Goal: Information Seeking & Learning: Learn about a topic

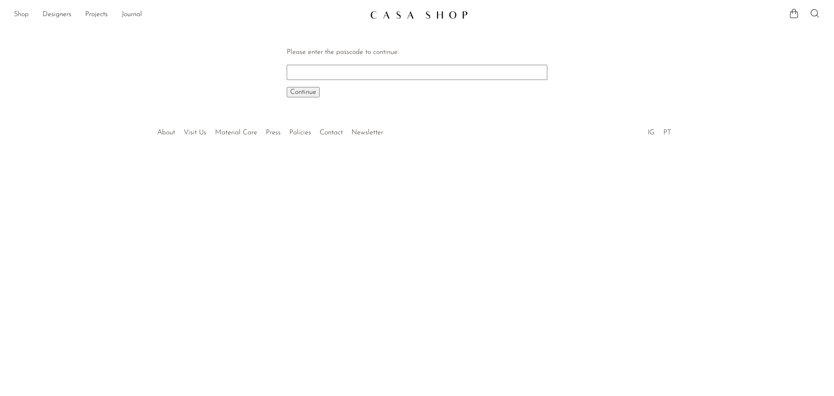
click at [23, 15] on link "Shop" at bounding box center [21, 14] width 15 height 11
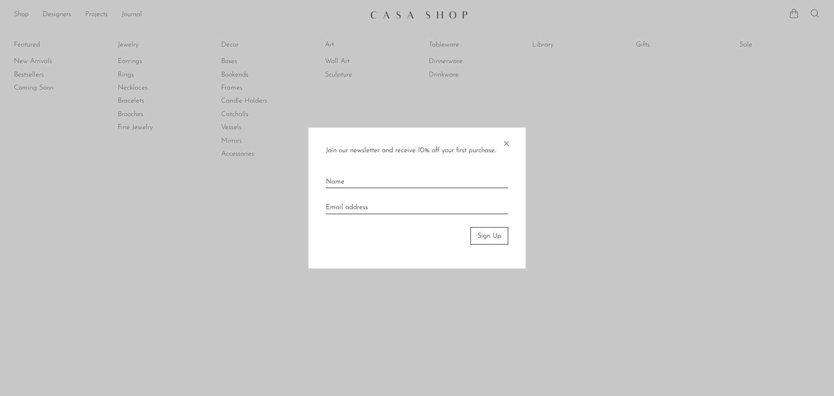
click at [509, 142] on span "×" at bounding box center [505, 141] width 9 height 28
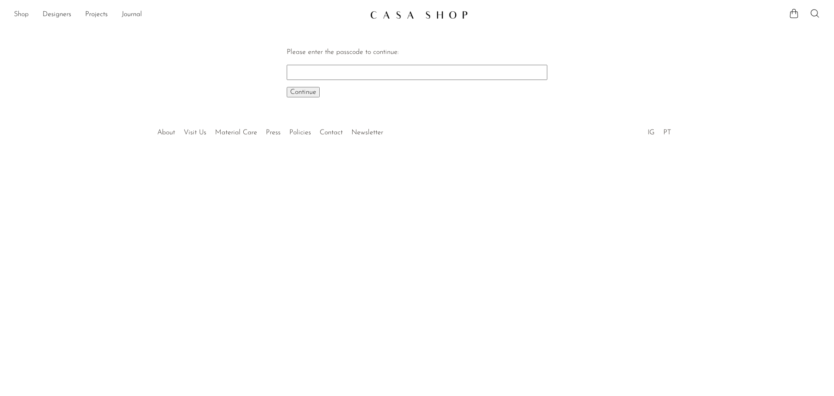
click at [14, 10] on link "Shop" at bounding box center [21, 14] width 15 height 11
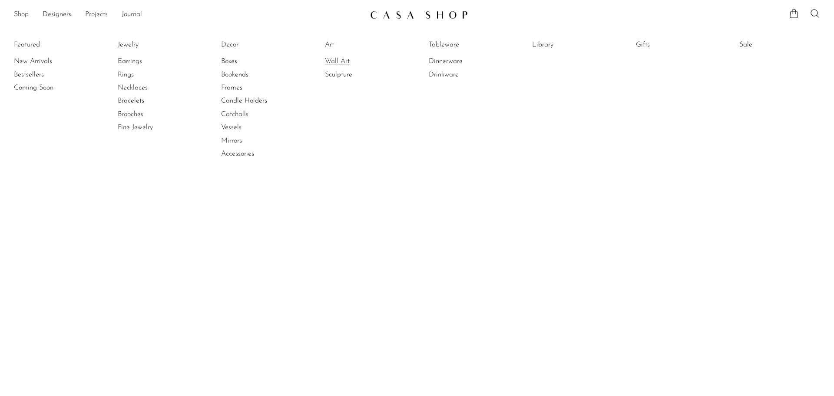
click at [328, 61] on link "Wall Art" at bounding box center [357, 61] width 65 height 10
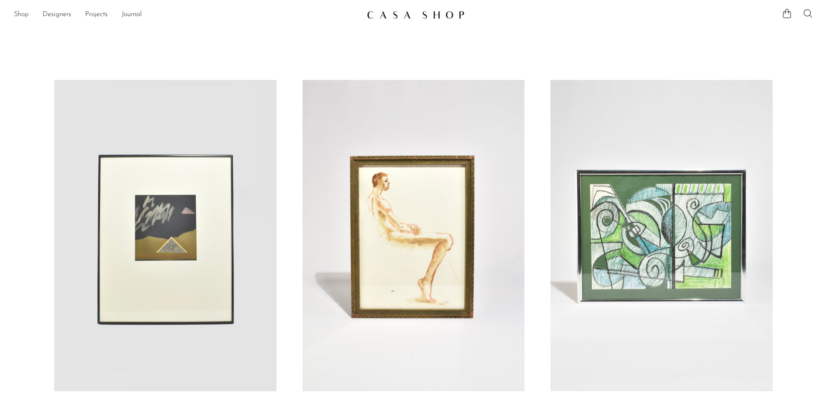
click at [24, 13] on link "Shop" at bounding box center [21, 14] width 15 height 11
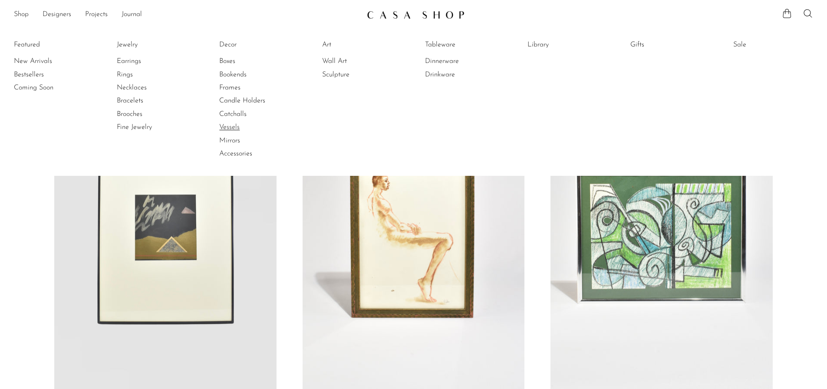
click at [237, 126] on link "Vessels" at bounding box center [251, 127] width 65 height 10
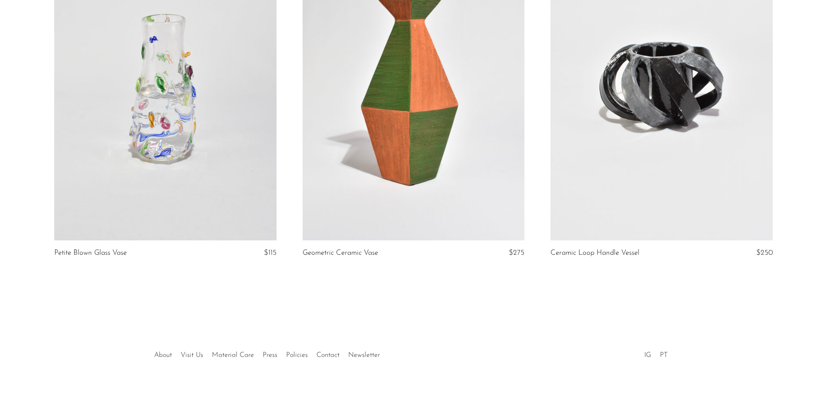
scroll to position [2962, 0]
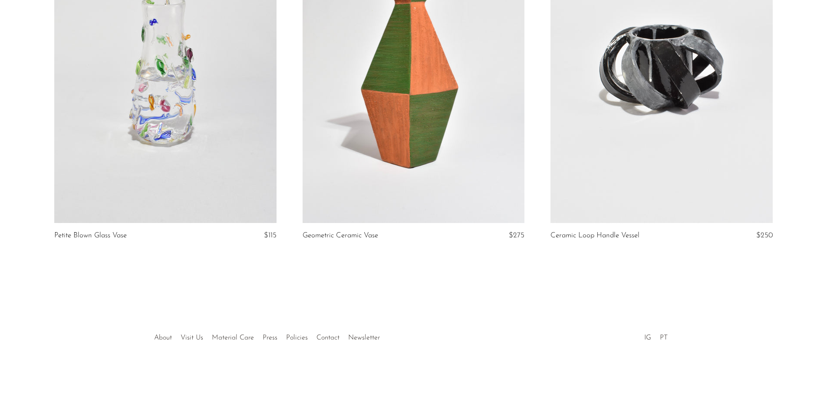
click at [45, 39] on article "Petite Blown Glass Vase $115" at bounding box center [165, 86] width 248 height 349
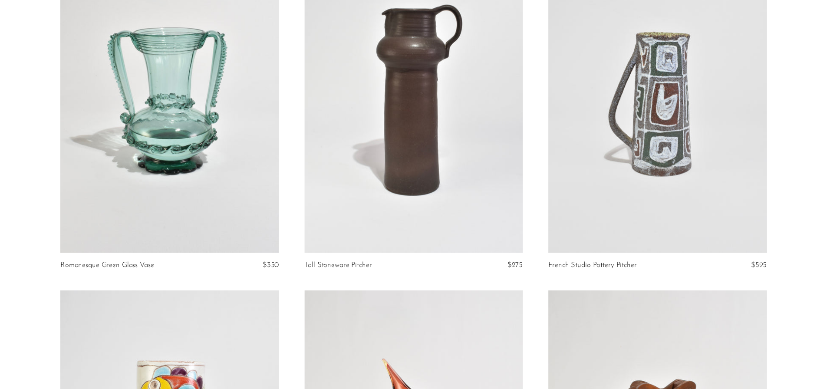
scroll to position [0, 0]
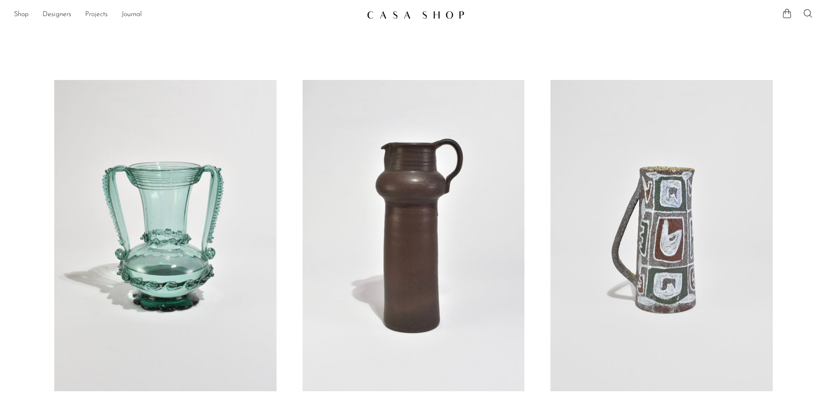
click at [94, 11] on link "Projects" at bounding box center [96, 14] width 23 height 11
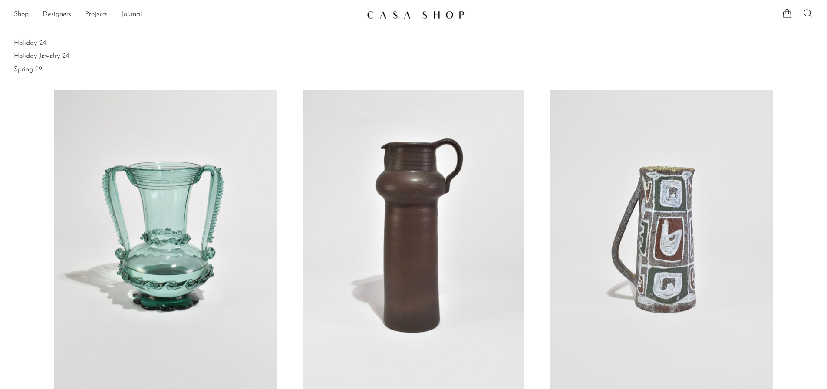
click at [34, 47] on link "Holiday 24" at bounding box center [413, 43] width 799 height 10
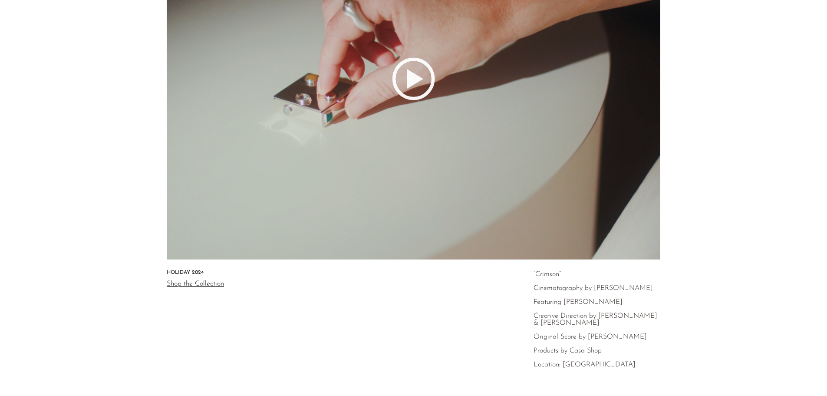
scroll to position [61, 0]
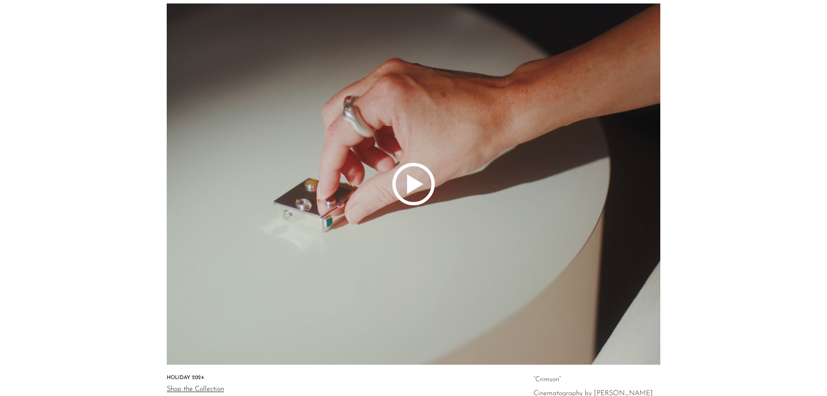
click at [414, 180] on polygon at bounding box center [415, 184] width 16 height 20
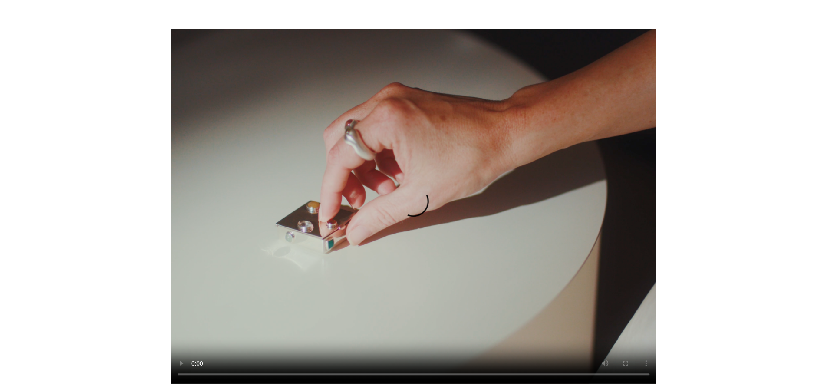
scroll to position [0, 0]
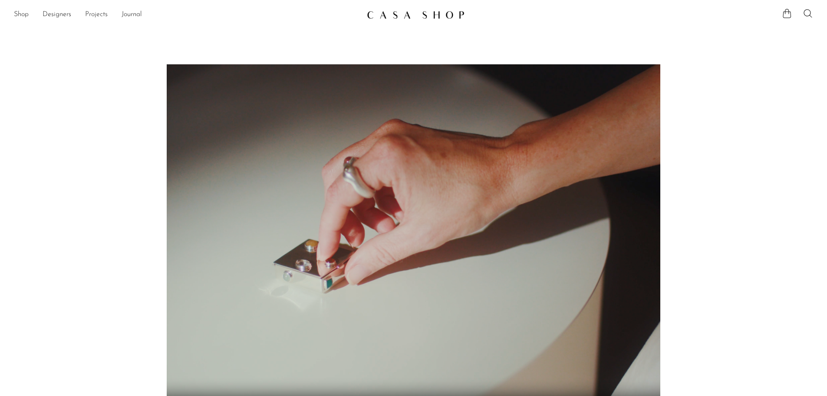
click at [93, 12] on link "Projects" at bounding box center [96, 14] width 23 height 11
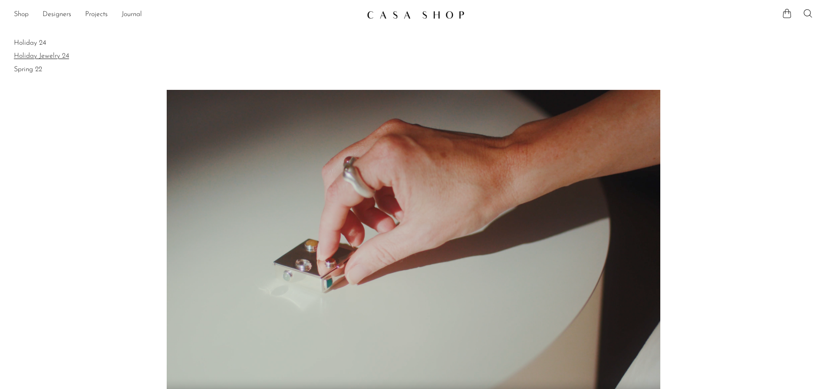
click at [44, 59] on link "Holiday Jewelry 24" at bounding box center [413, 56] width 799 height 10
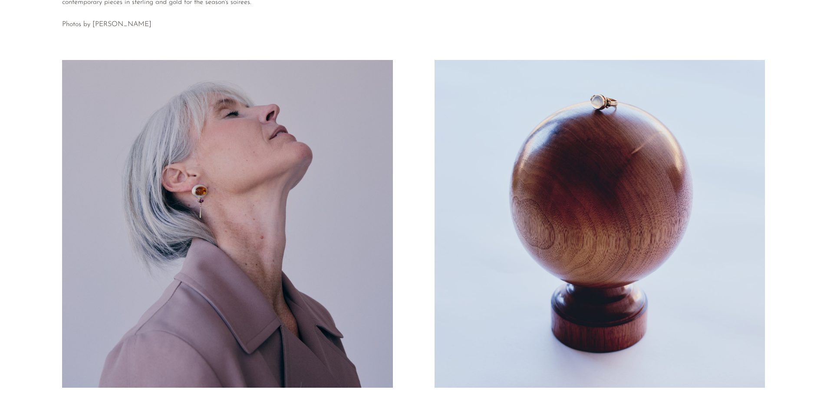
scroll to position [195, 0]
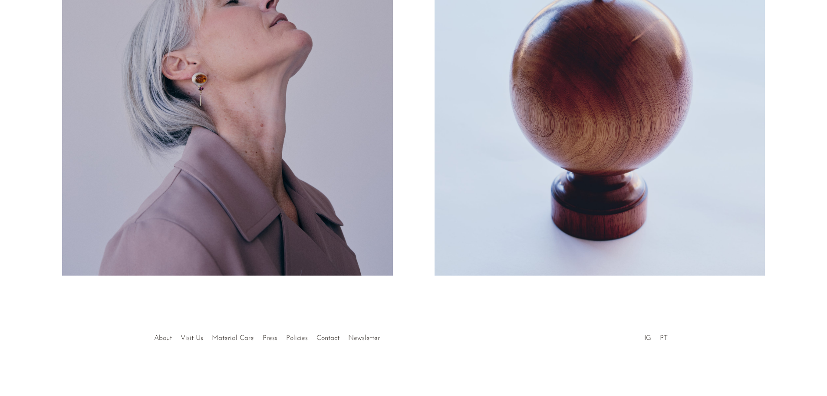
click at [796, 187] on button "Next" at bounding box center [620, 119] width 411 height 320
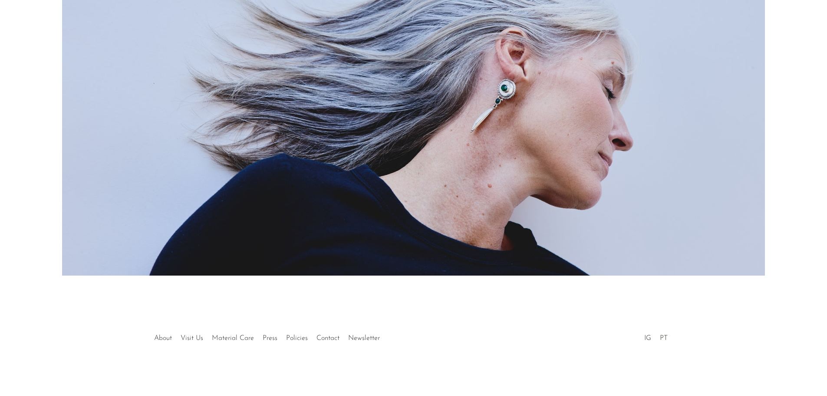
click at [790, 175] on button "Next" at bounding box center [620, 119] width 411 height 320
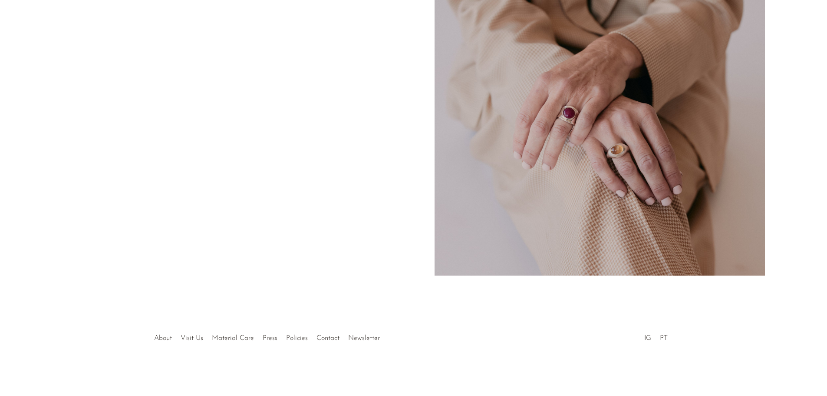
click at [790, 175] on button "Next" at bounding box center [620, 119] width 411 height 320
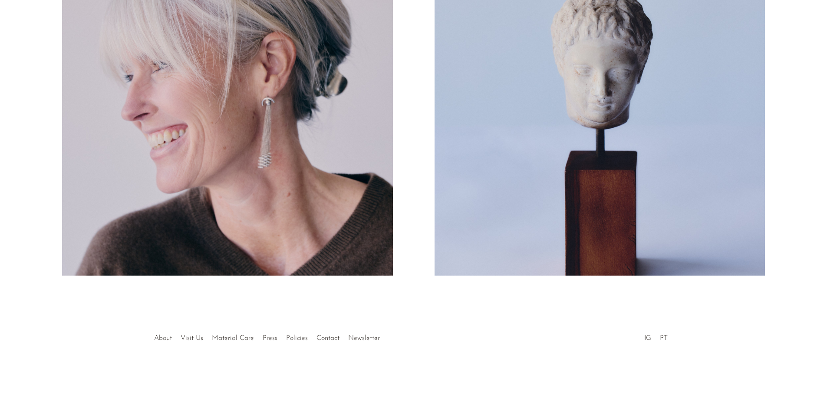
click at [790, 175] on button "Next" at bounding box center [620, 119] width 411 height 320
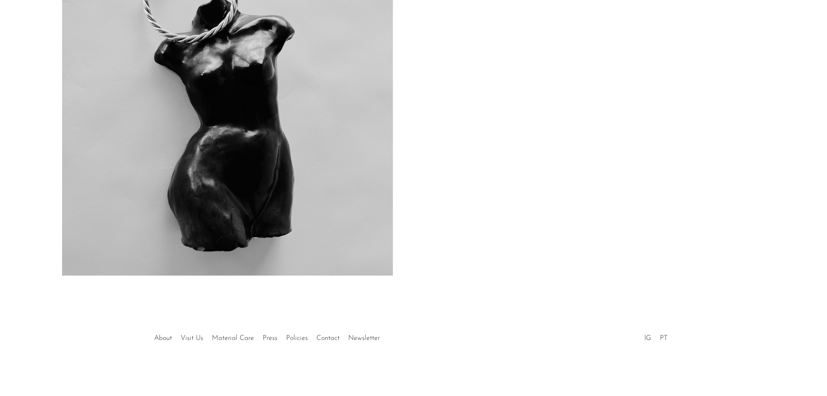
click at [790, 175] on button "Next" at bounding box center [620, 119] width 411 height 320
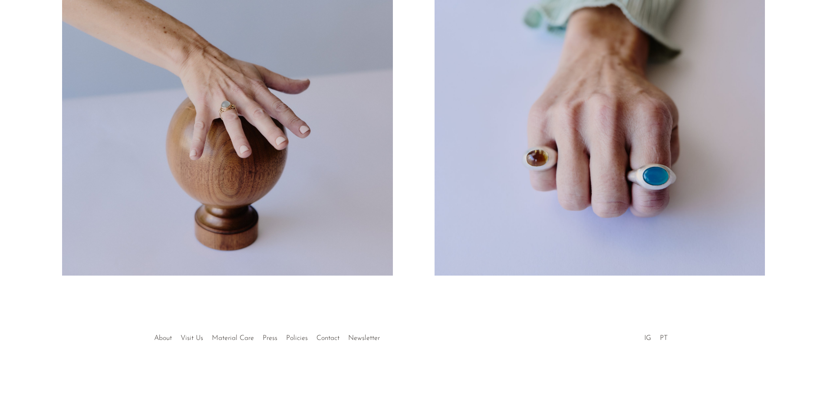
click at [790, 175] on button "Next" at bounding box center [620, 119] width 411 height 320
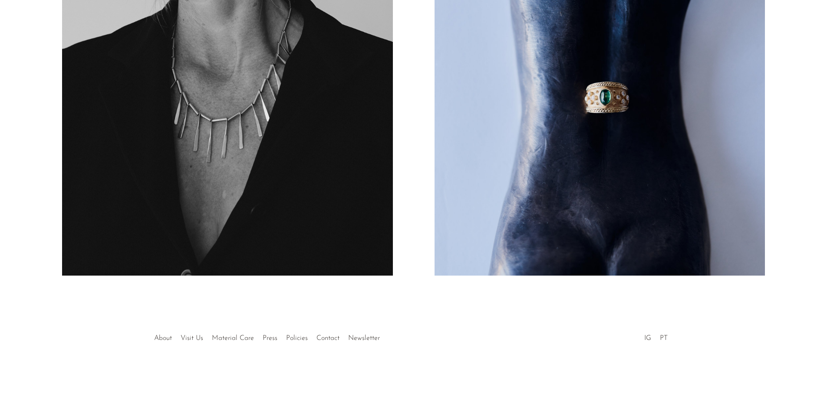
click at [790, 175] on button "Next" at bounding box center [620, 119] width 411 height 320
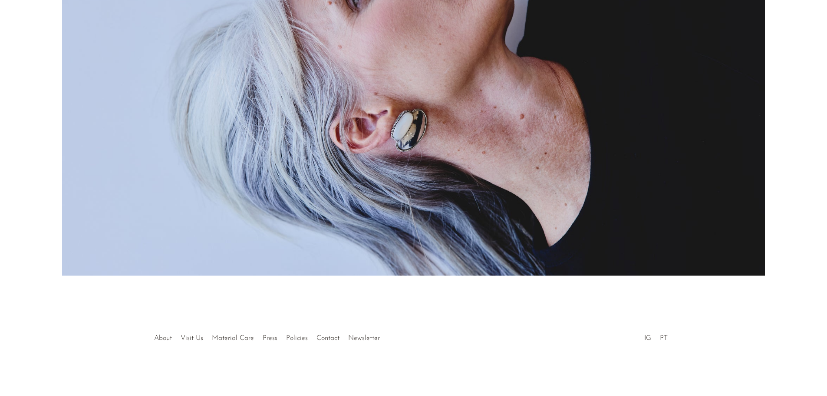
click at [790, 175] on button "Next" at bounding box center [620, 119] width 411 height 320
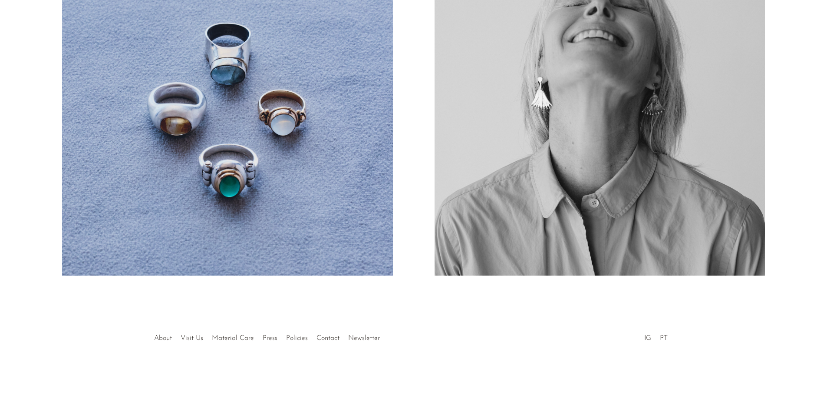
click at [790, 175] on button "Next" at bounding box center [620, 119] width 411 height 320
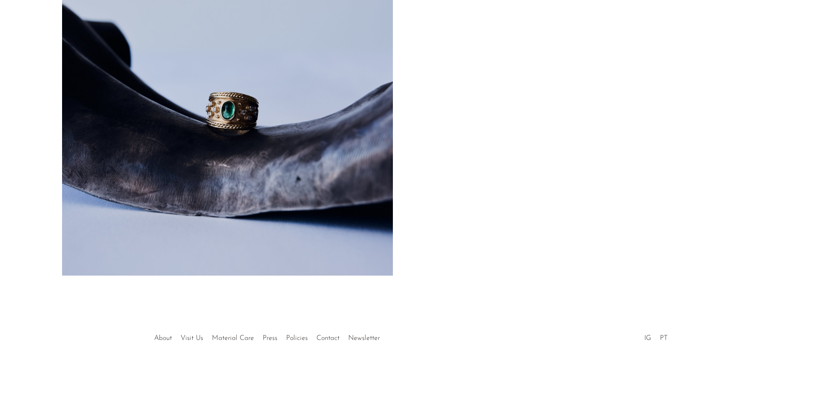
click at [790, 175] on button "Next" at bounding box center [620, 119] width 411 height 320
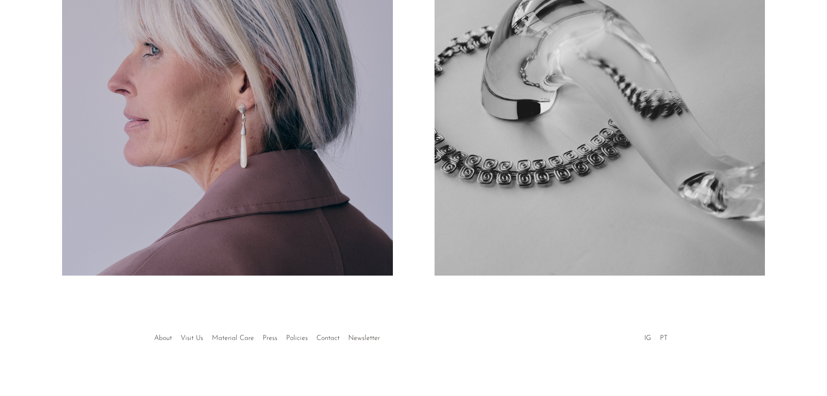
click at [790, 175] on button "Next" at bounding box center [620, 119] width 411 height 320
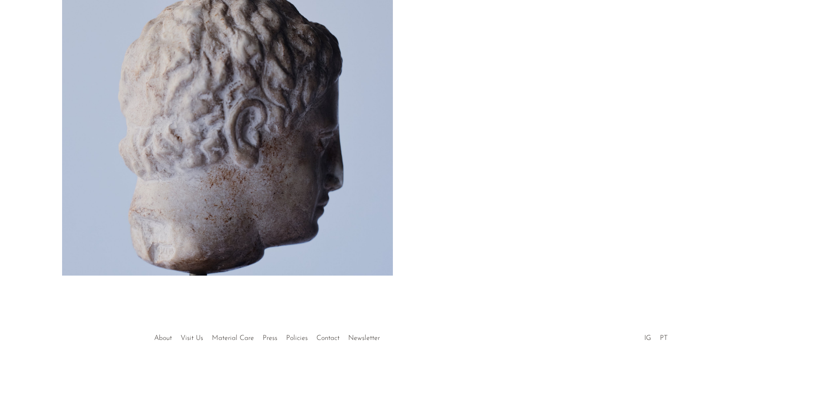
click at [790, 175] on button "Next" at bounding box center [620, 119] width 411 height 320
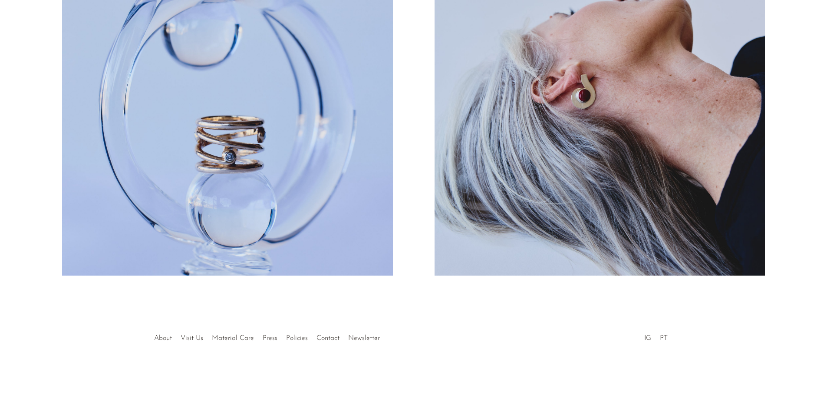
click at [790, 175] on button "Next" at bounding box center [620, 119] width 411 height 320
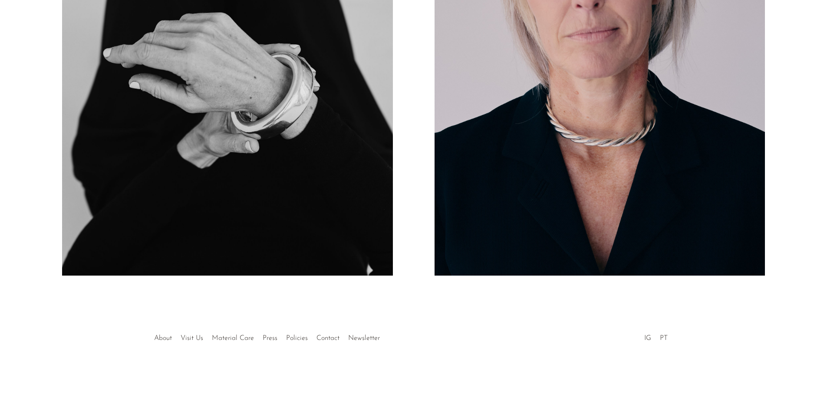
click at [790, 175] on button "Next" at bounding box center [620, 119] width 411 height 320
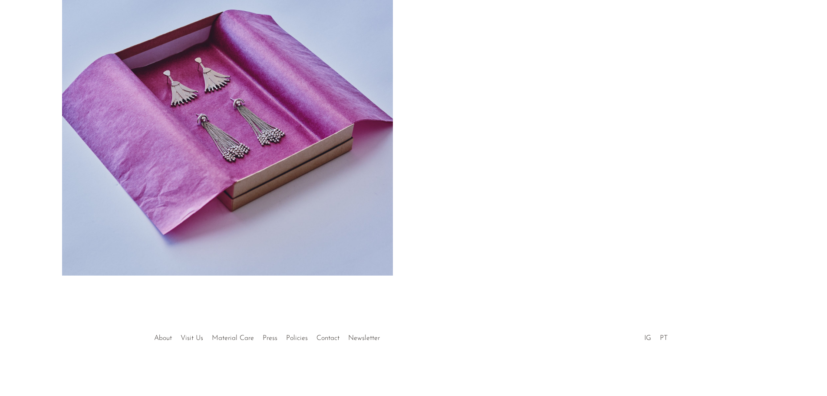
click at [790, 175] on button "Next" at bounding box center [620, 119] width 411 height 320
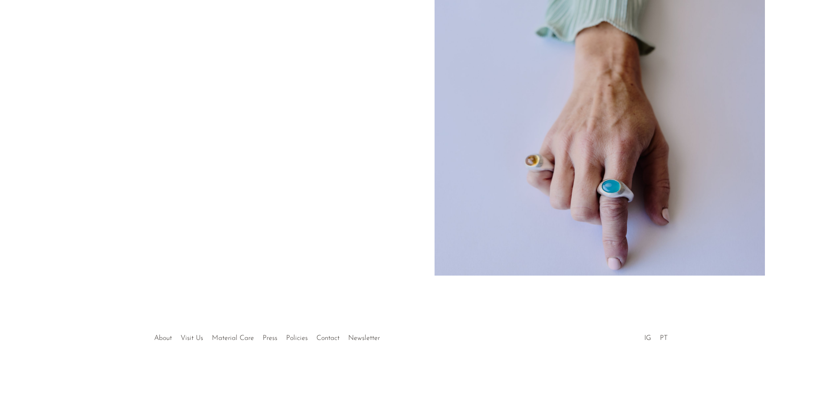
click at [790, 175] on button "Next" at bounding box center [620, 119] width 411 height 320
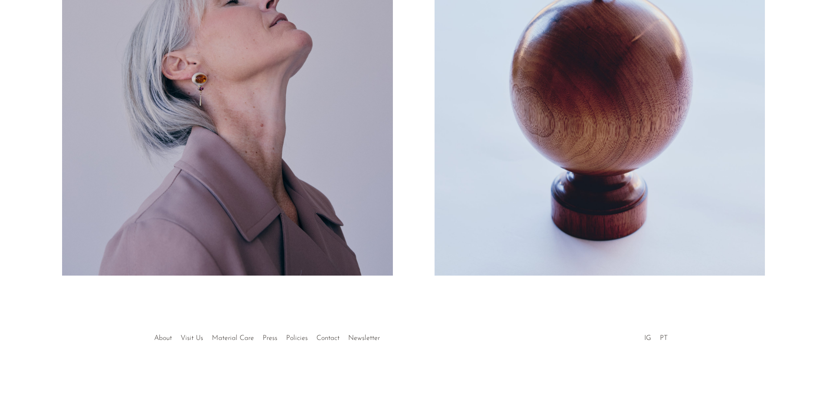
click at [790, 175] on button "Next" at bounding box center [620, 119] width 411 height 320
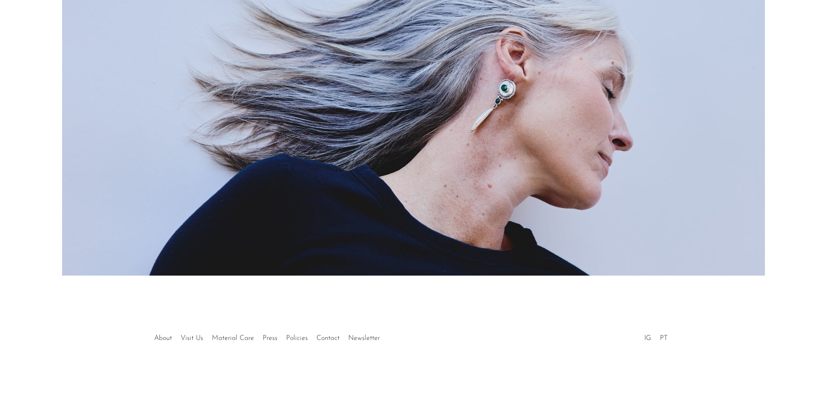
click at [790, 175] on button "Next" at bounding box center [620, 119] width 411 height 320
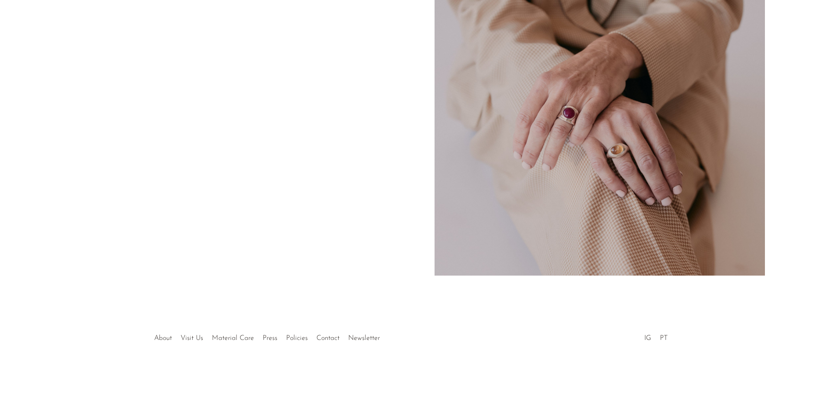
click at [790, 175] on button "Next" at bounding box center [620, 119] width 411 height 320
